Goal: Check status: Check status

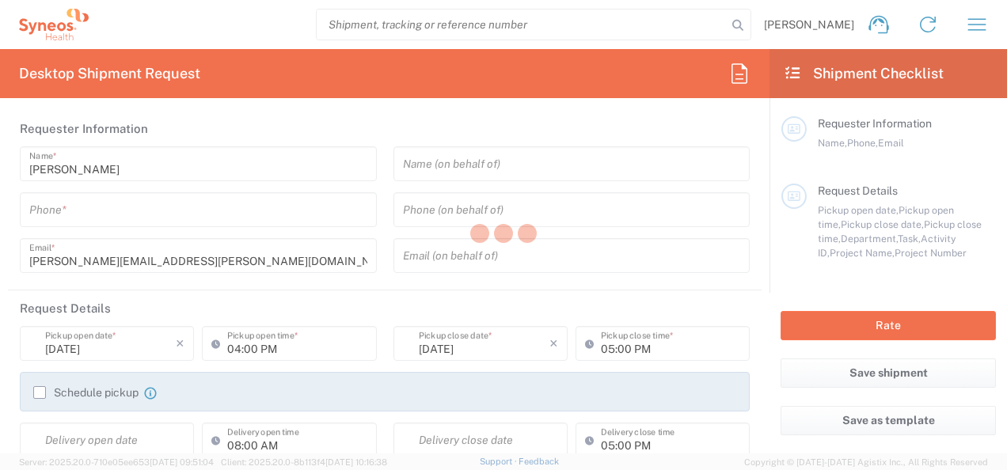
type input "8350"
type input "[US_STATE]"
type input "[GEOGRAPHIC_DATA]"
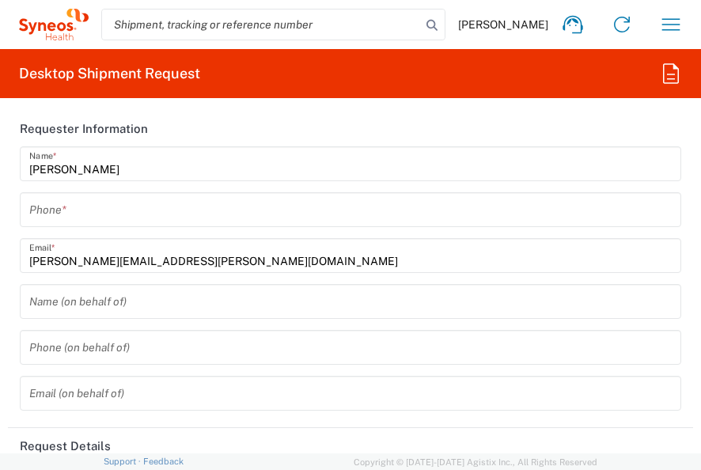
type input "Syneos Health, LLC-[GEOGRAPHIC_DATA] [GEOGRAPHIC_DATA] [GEOGRAPHIC_DATA]"
click at [306, 73] on agx-form-header "Desktop Shipment Request" at bounding box center [350, 73] width 701 height 49
click at [663, 18] on icon "button" at bounding box center [671, 24] width 25 height 25
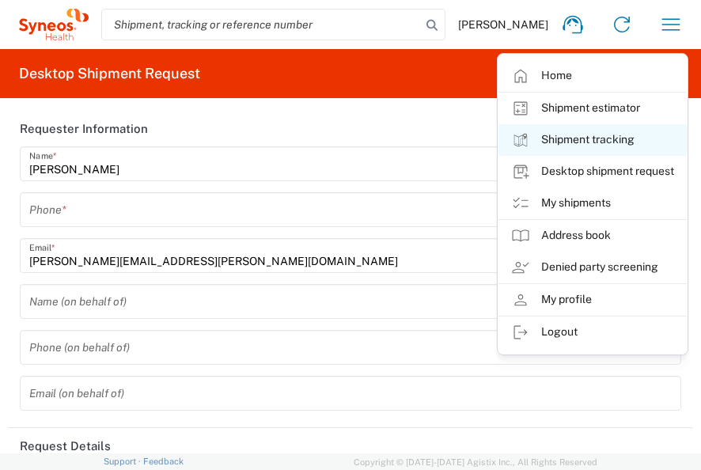
click at [617, 139] on link "Shipment tracking" at bounding box center [593, 140] width 188 height 32
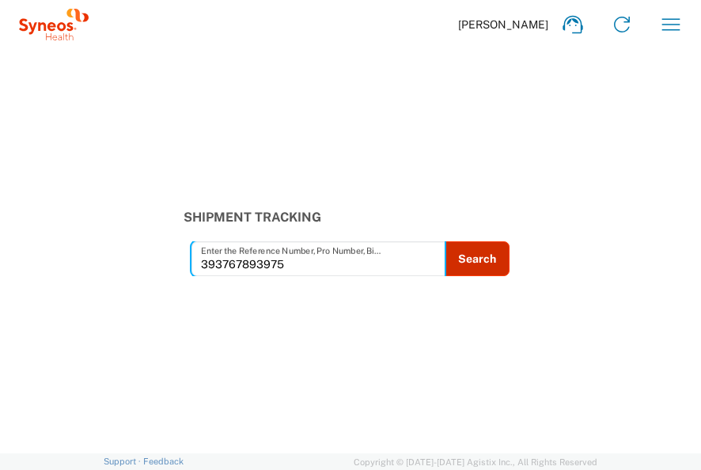
type input "393767893975"
click at [486, 257] on button "Search" at bounding box center [477, 258] width 65 height 35
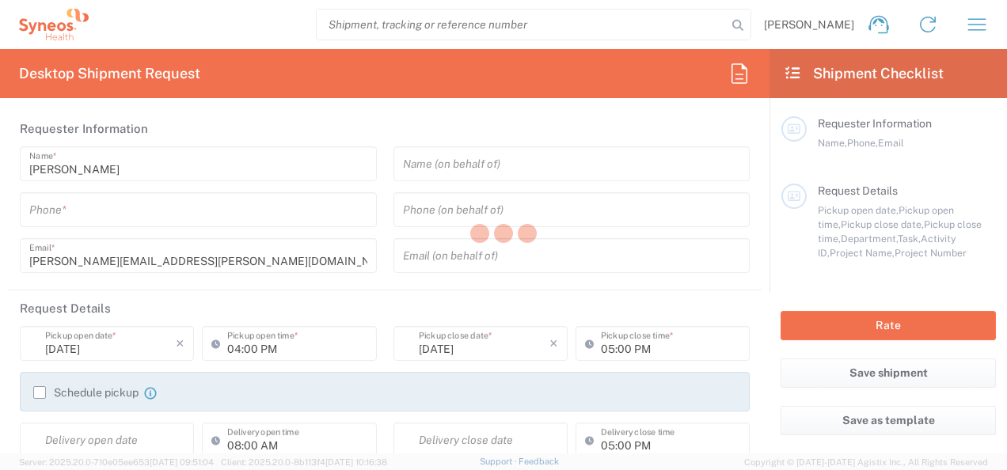
type input "8350"
type input "Syneos Health, LLC-[GEOGRAPHIC_DATA] [GEOGRAPHIC_DATA] [GEOGRAPHIC_DATA]"
type input "[US_STATE]"
type input "[GEOGRAPHIC_DATA]"
